Goal: Task Accomplishment & Management: Manage account settings

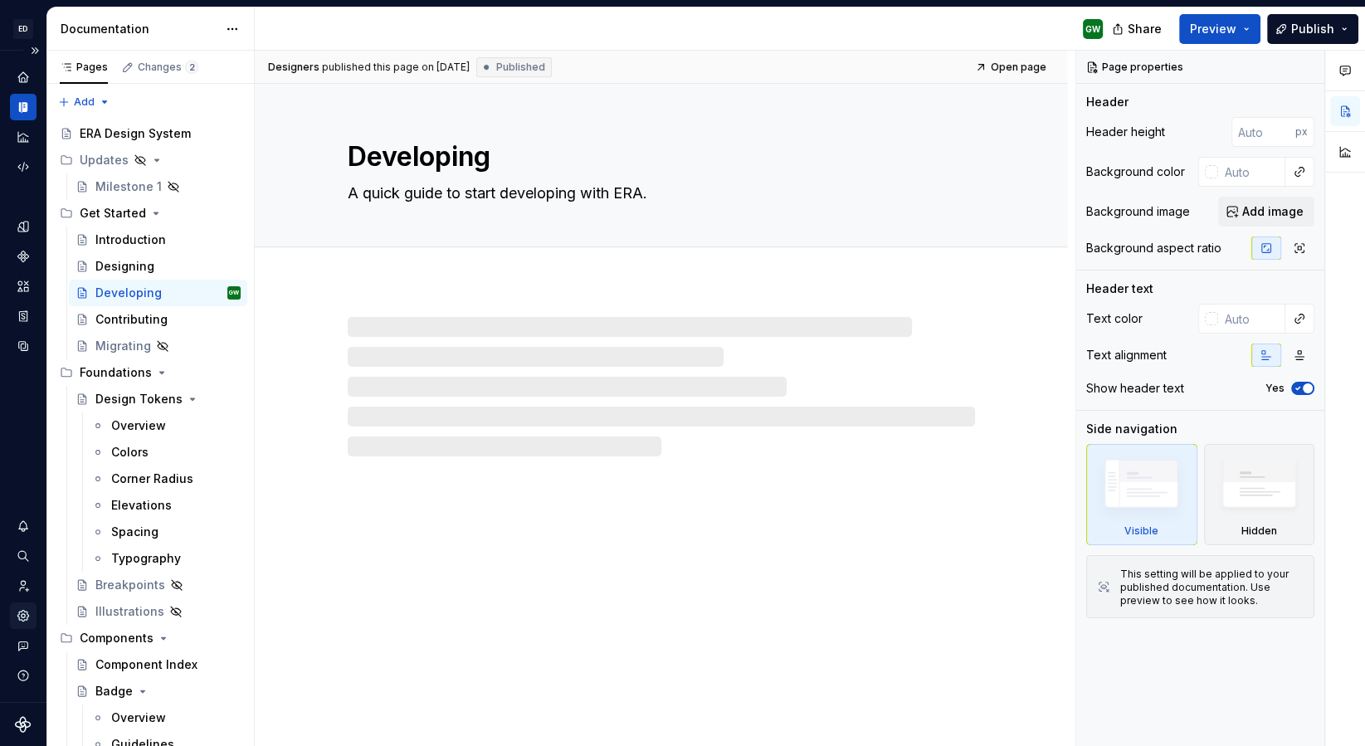
type textarea "*"
click at [24, 621] on icon "Settings" at bounding box center [23, 615] width 15 height 15
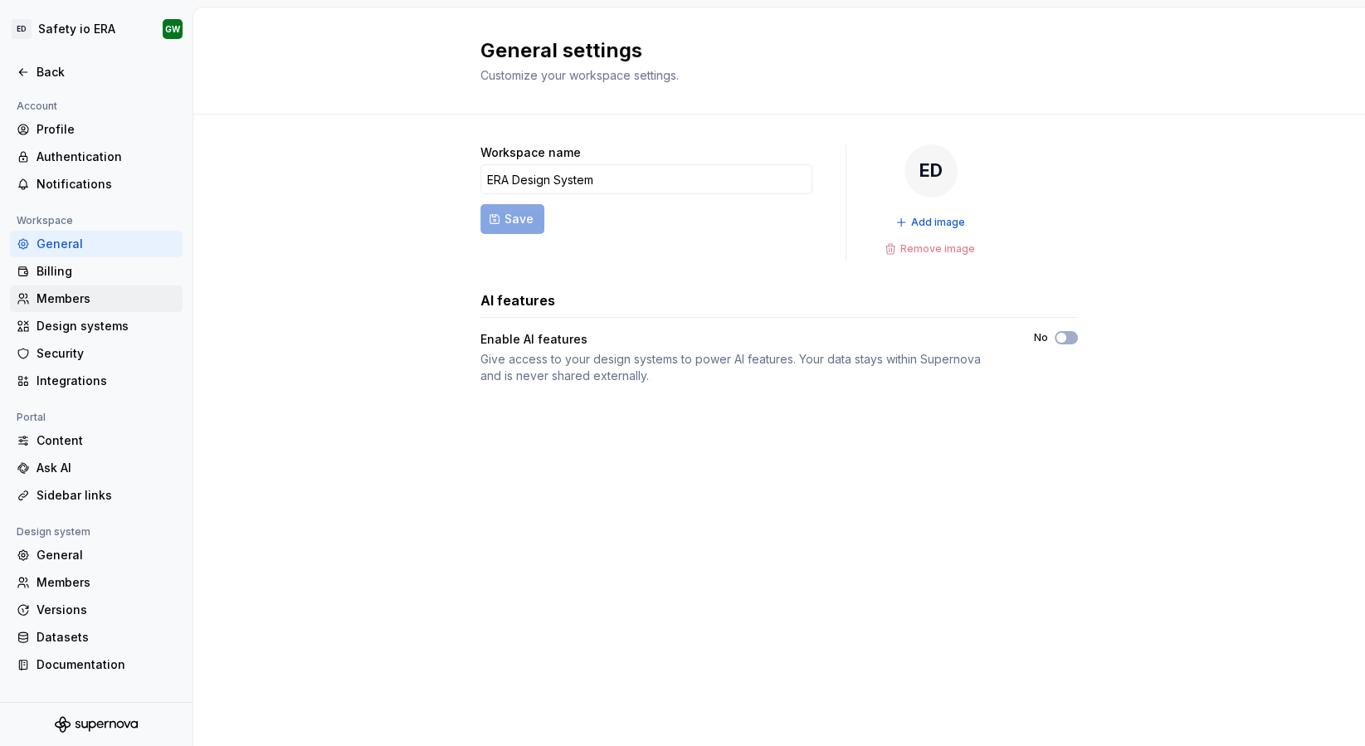
click at [48, 293] on div "Members" at bounding box center [106, 298] width 139 height 17
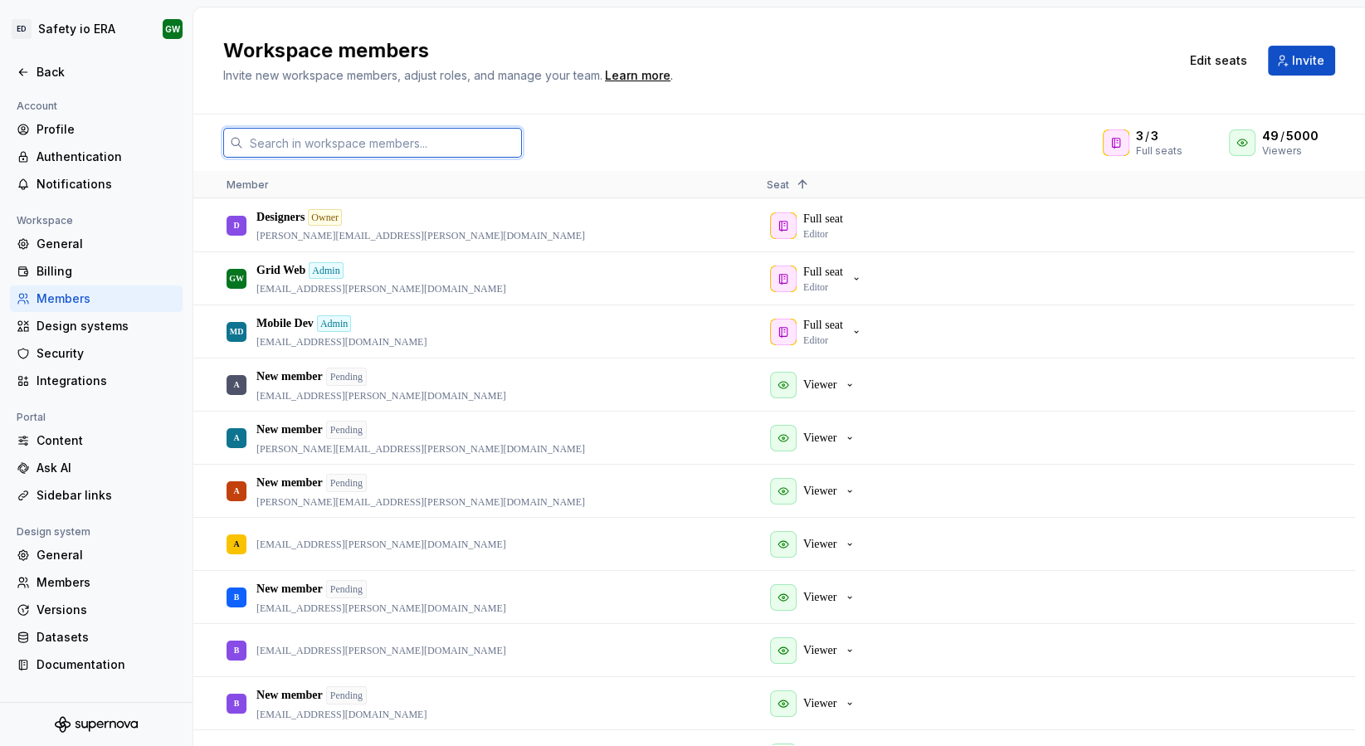
click at [428, 135] on input "text" at bounding box center [382, 143] width 279 height 30
click at [1312, 65] on span "Invite" at bounding box center [1308, 60] width 32 height 17
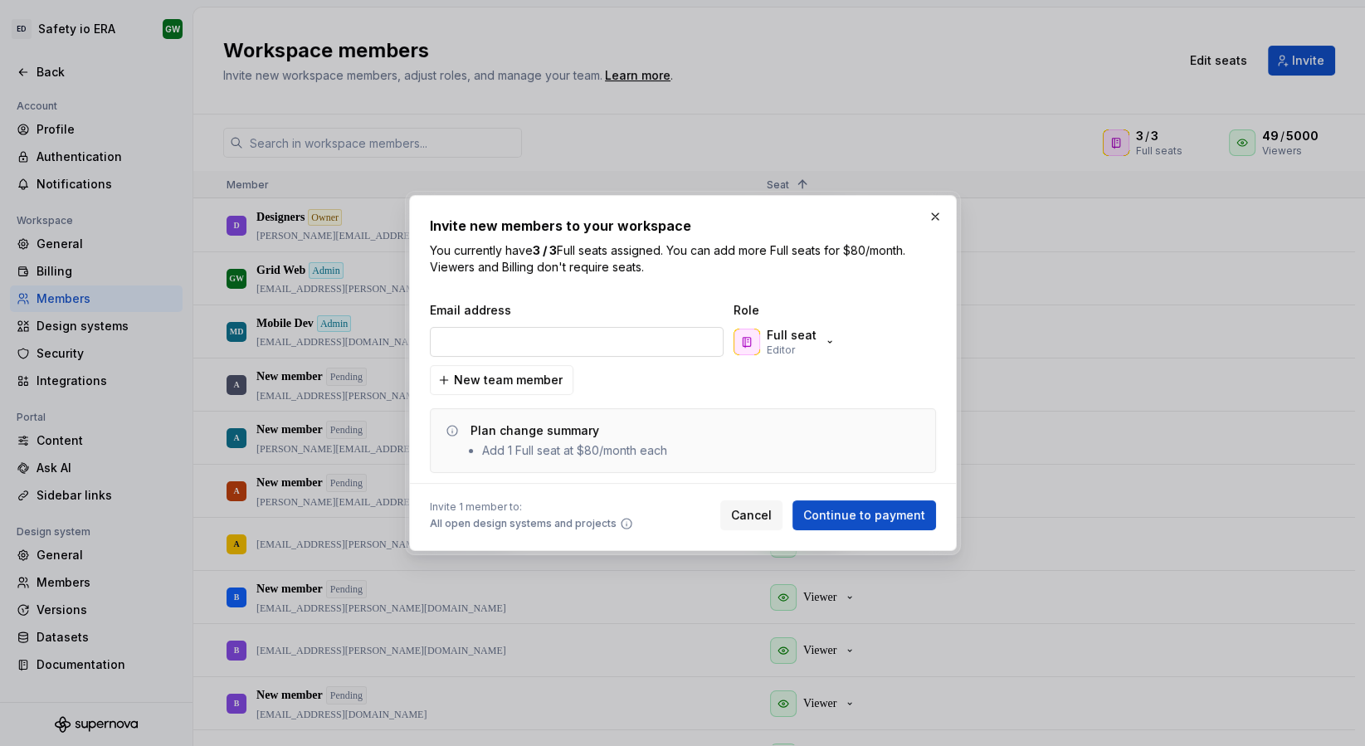
click at [623, 353] on input "email" at bounding box center [577, 342] width 294 height 30
type input "kQxgB0hK77yqKq"
type input "Evgeniia.Golubeva@safetyio.com"
click at [823, 343] on icon "button" at bounding box center [829, 341] width 13 height 13
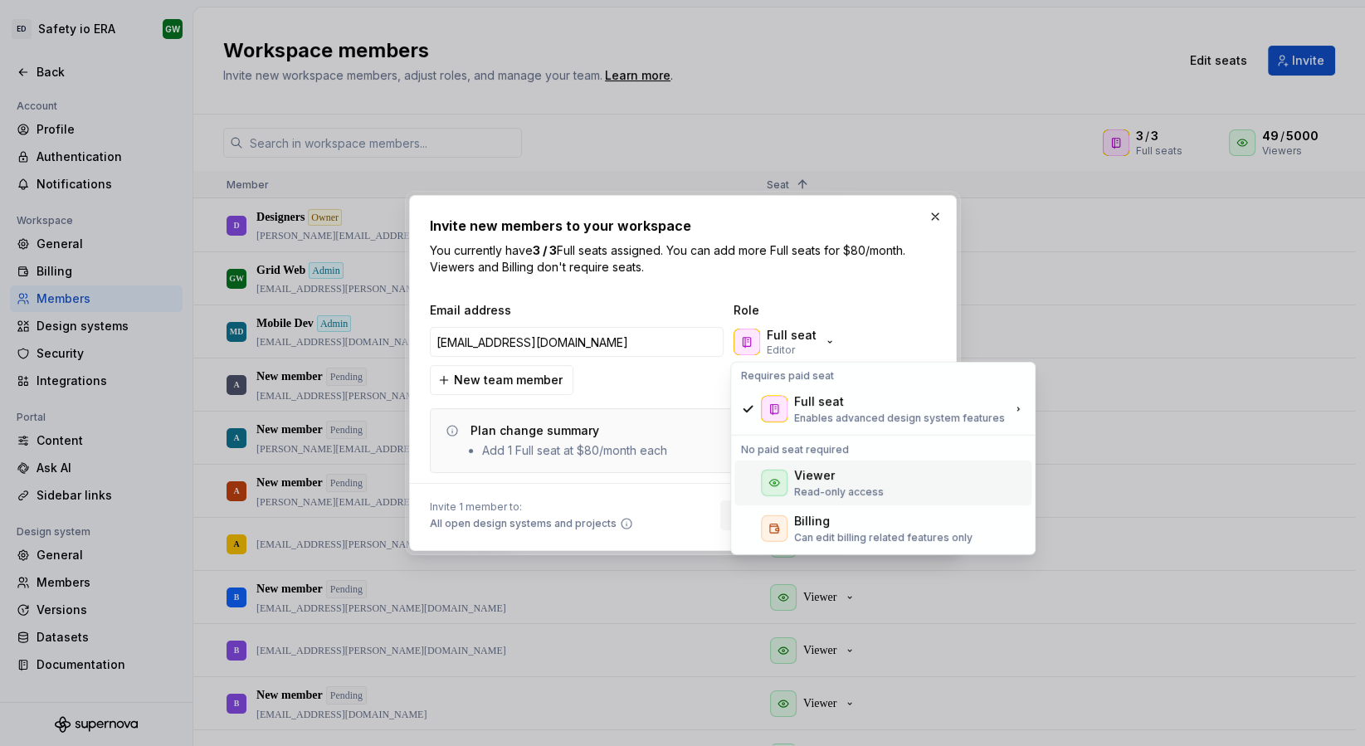
click at [814, 483] on div "Viewer" at bounding box center [814, 475] width 41 height 17
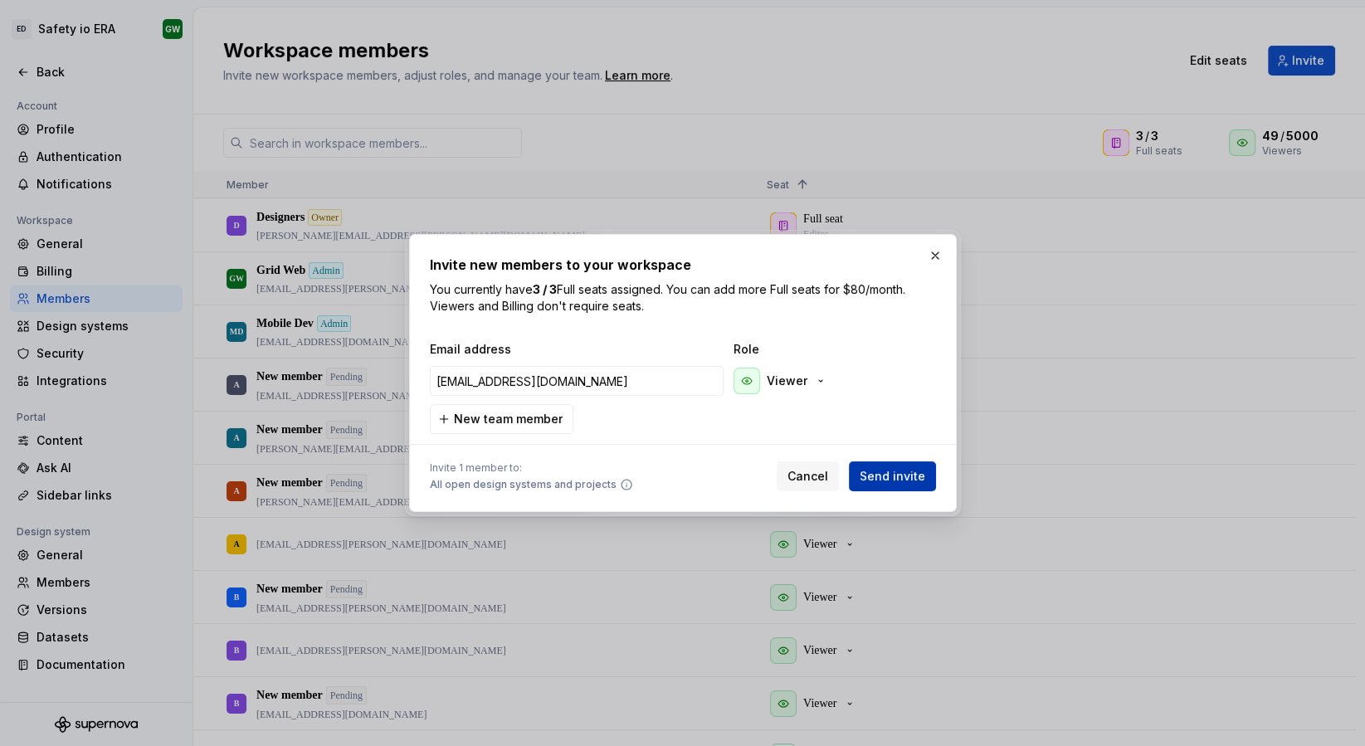
click at [872, 473] on span "Send invite" at bounding box center [892, 476] width 66 height 17
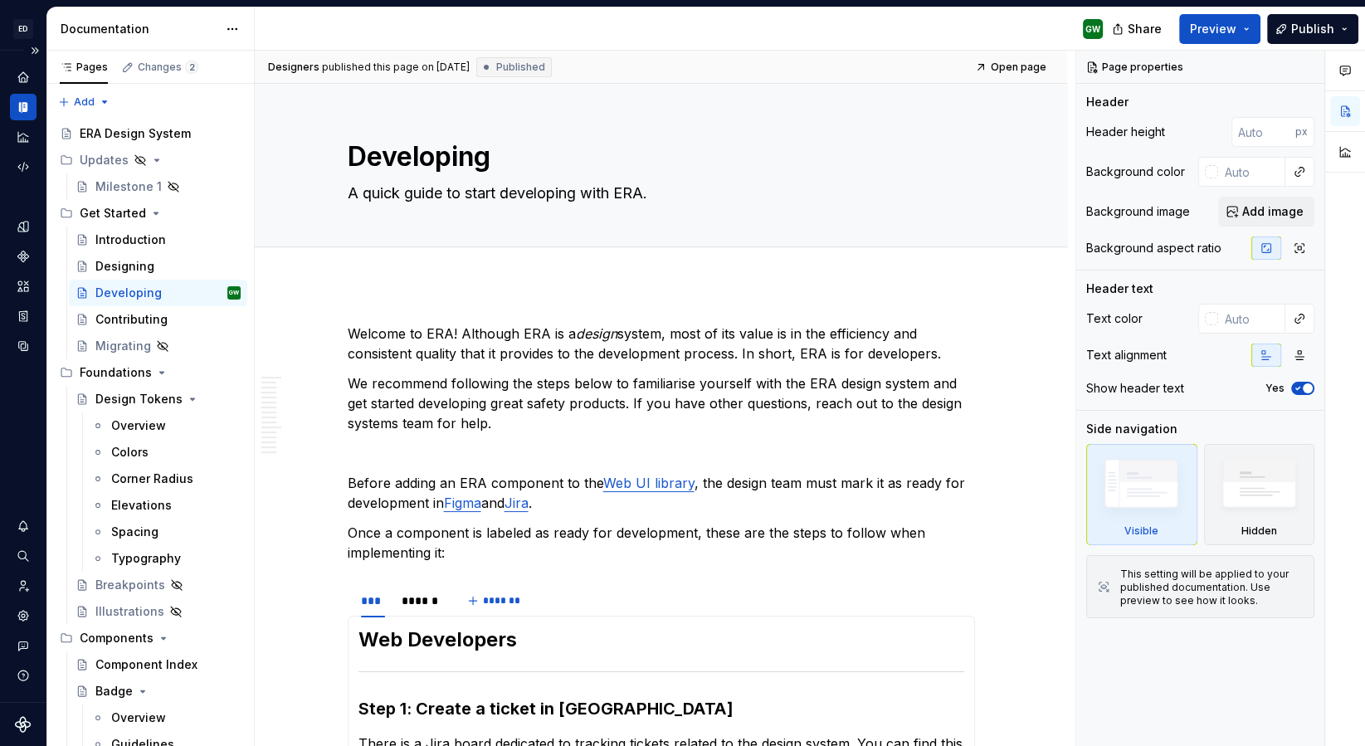
click at [6, 469] on div "Design system data" at bounding box center [23, 376] width 46 height 651
click at [1341, 14] on button "Publish" at bounding box center [1312, 29] width 91 height 30
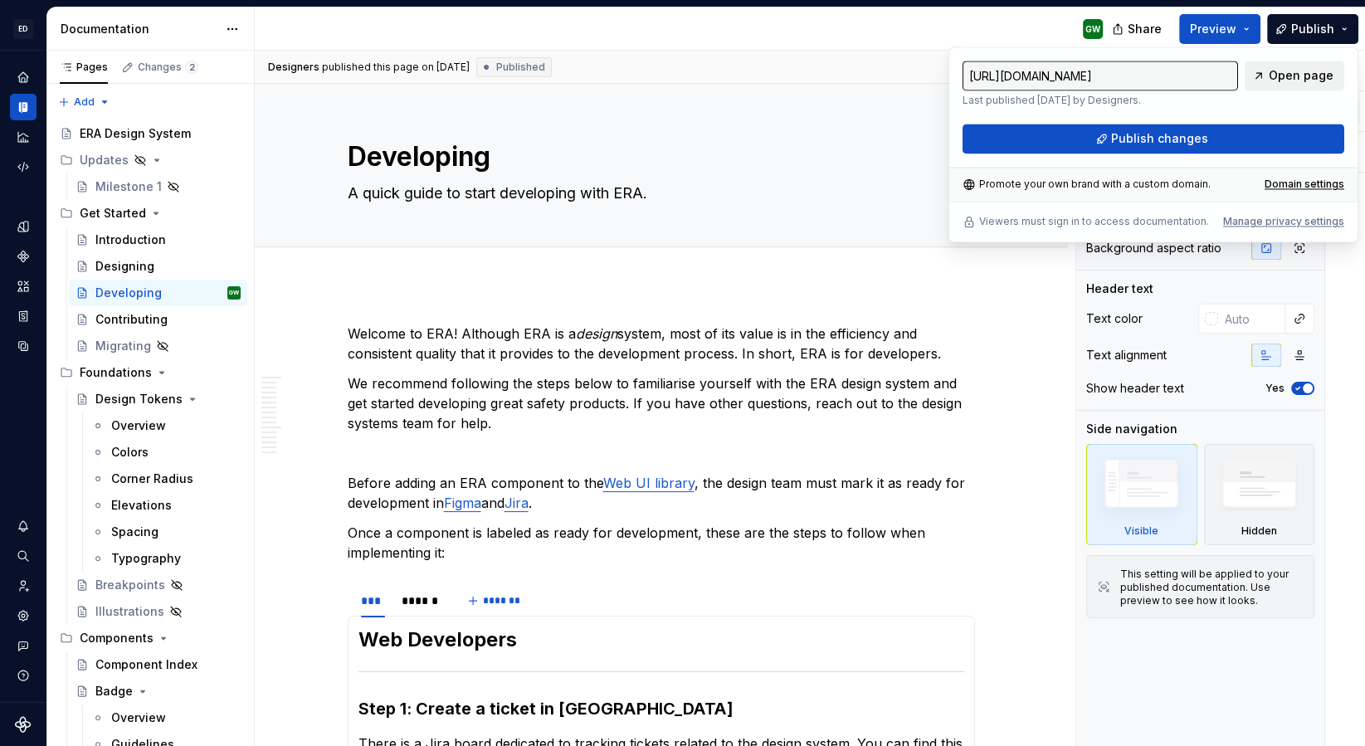
click at [1287, 77] on span "Open page" at bounding box center [1300, 75] width 65 height 17
type textarea "*"
